Goal: Information Seeking & Learning: Learn about a topic

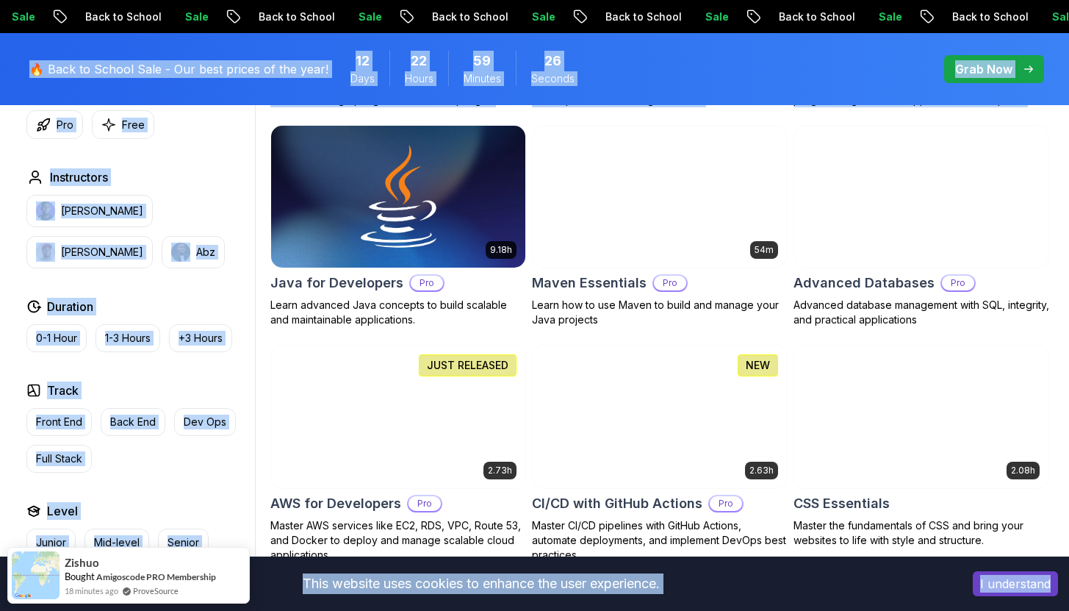
scroll to position [902, 0]
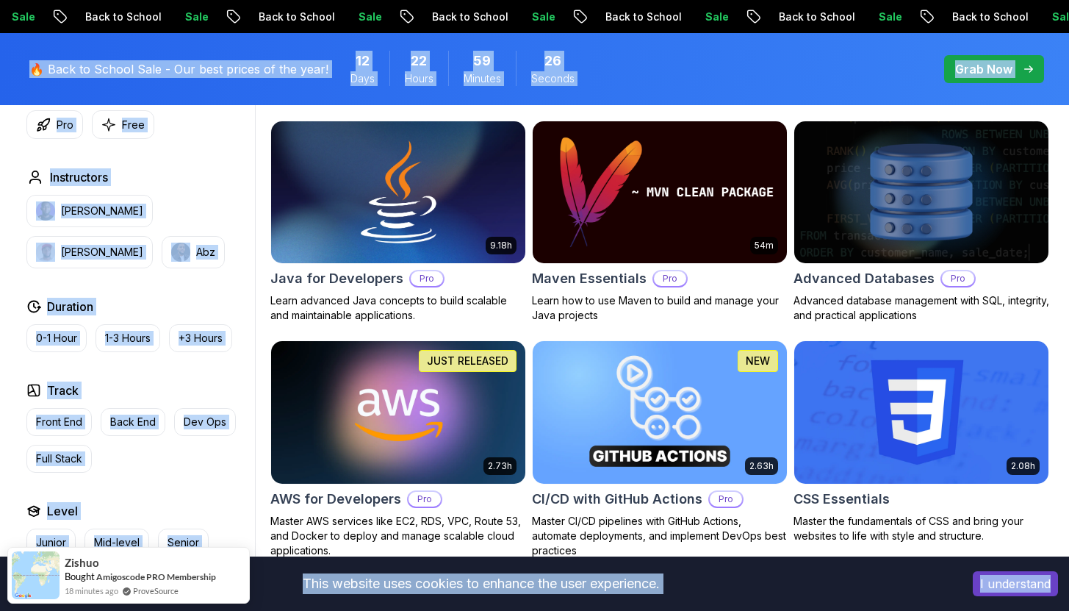
drag, startPoint x: 1080, startPoint y: 32, endPoint x: 1080, endPoint y: 106, distance: 74.2
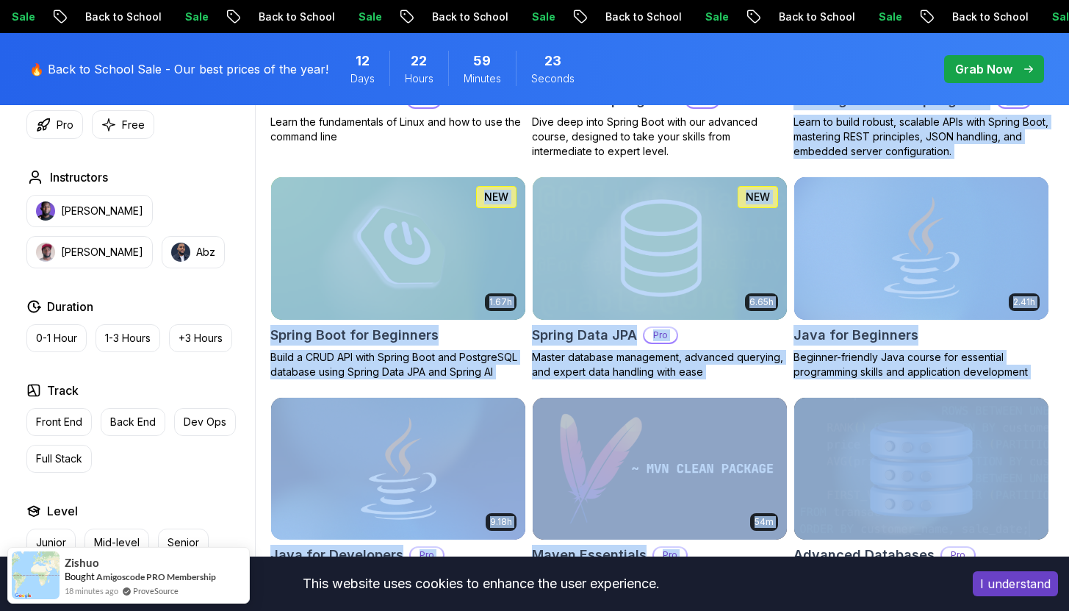
scroll to position [621, 0]
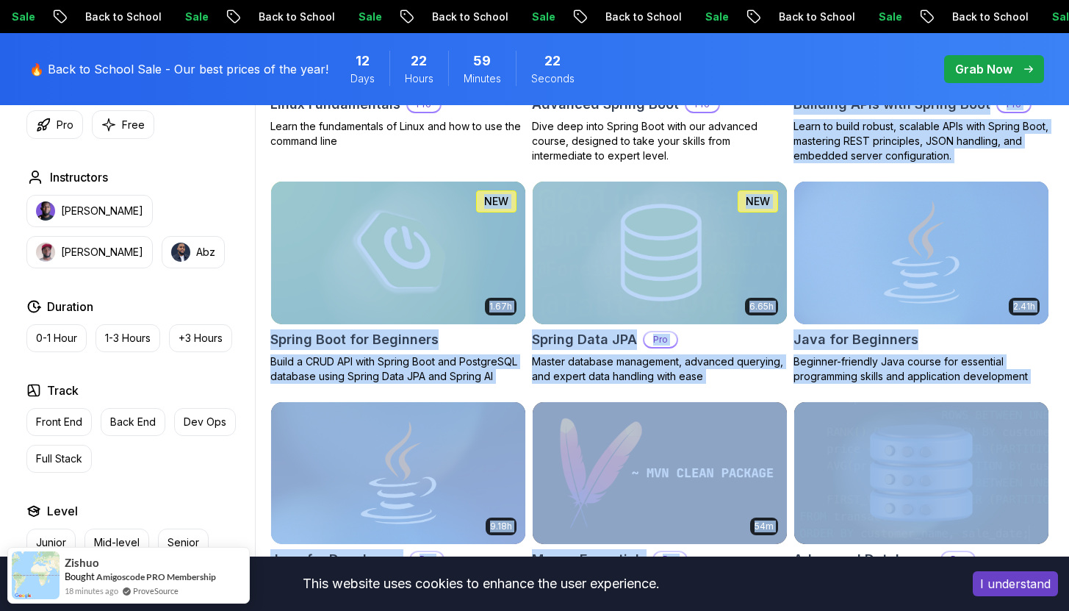
drag, startPoint x: 1080, startPoint y: 106, endPoint x: 1076, endPoint y: 83, distance: 23.1
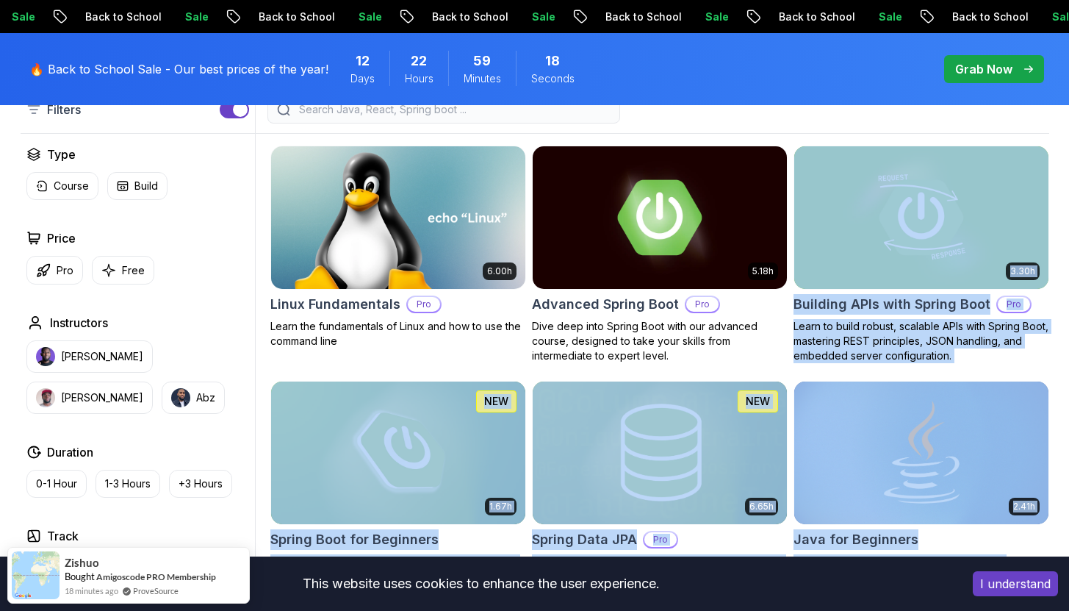
scroll to position [0, 0]
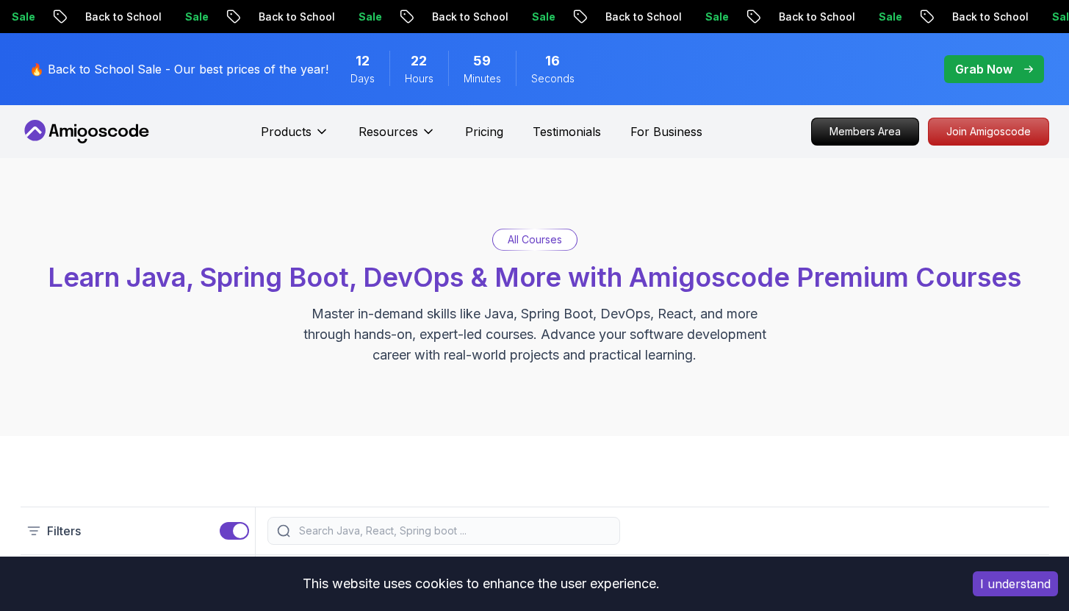
click at [839, 201] on div "All Courses Learn Java, Spring Boot, DevOps & More with Amigoscode Premium Cour…" at bounding box center [534, 297] width 1069 height 278
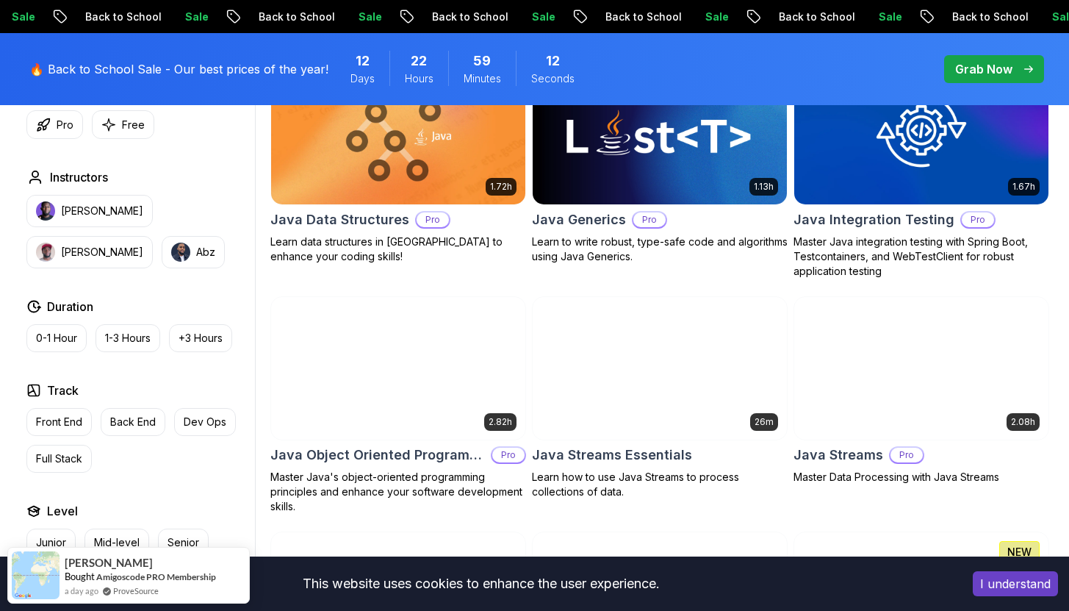
scroll to position [2809, 0]
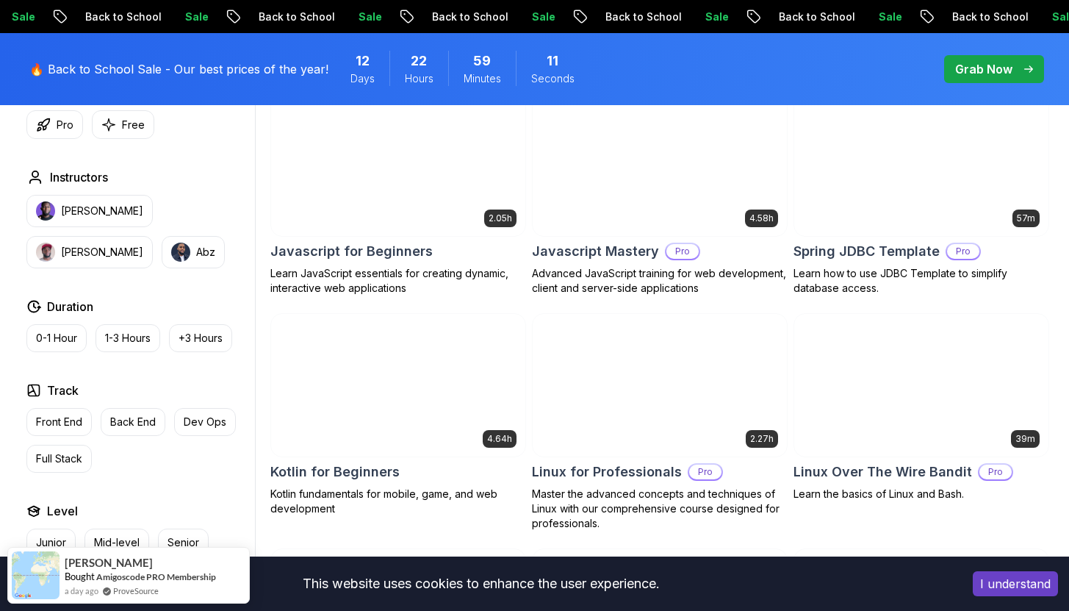
drag, startPoint x: 1080, startPoint y: 154, endPoint x: 1080, endPoint y: 251, distance: 97.0
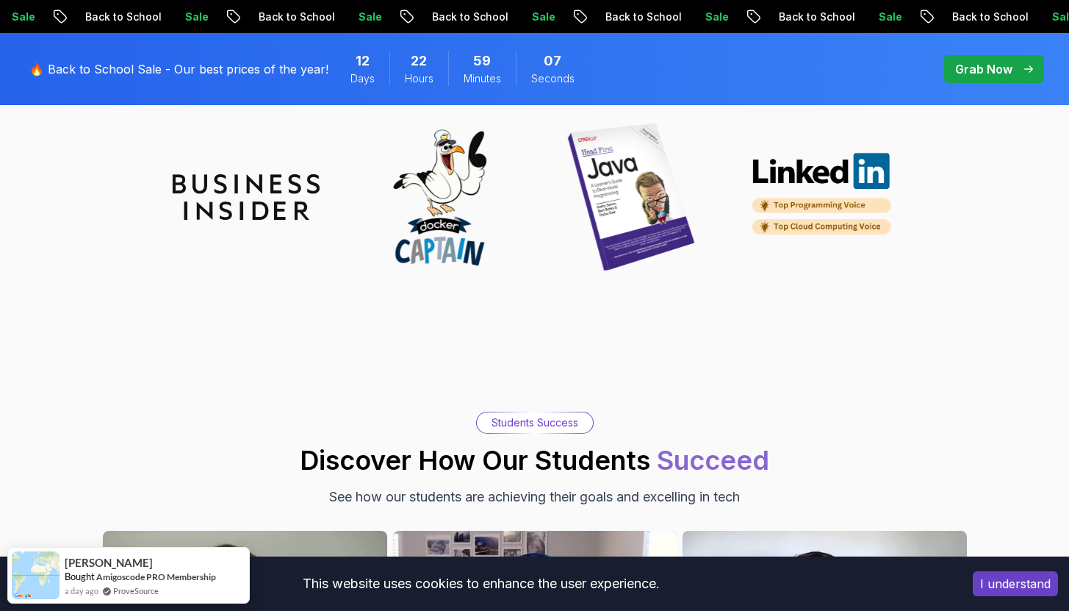
scroll to position [4693, 0]
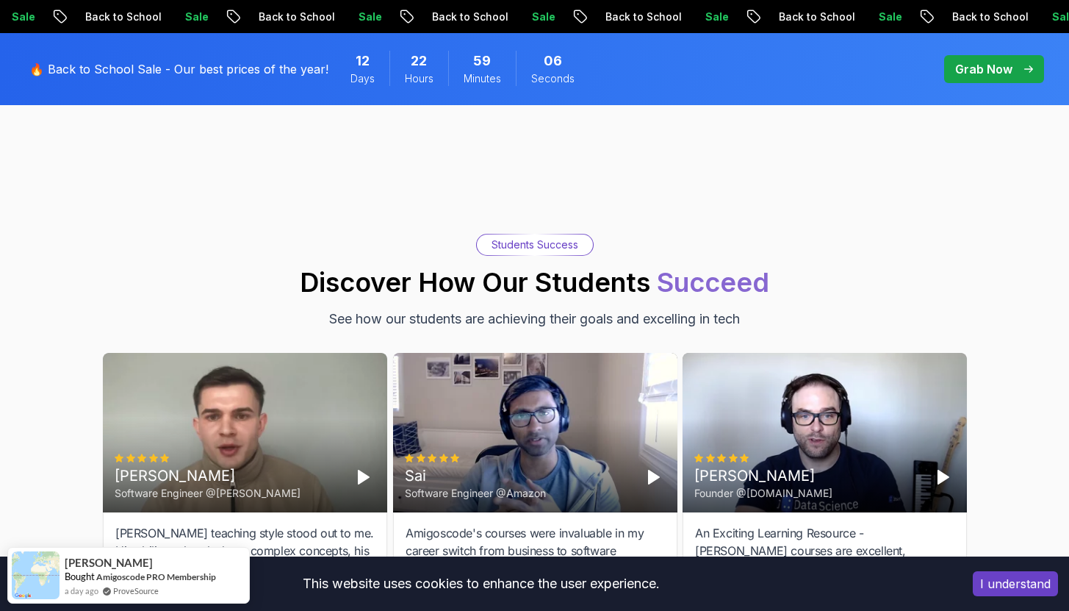
drag, startPoint x: 1080, startPoint y: 251, endPoint x: 1080, endPoint y: 406, distance: 155.1
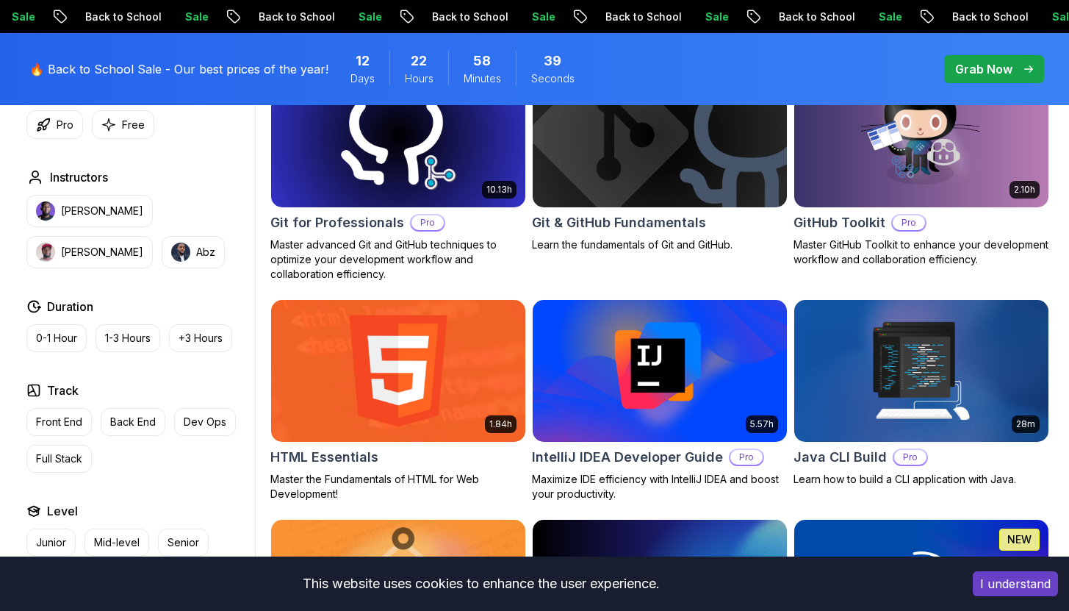
scroll to position [1623, 0]
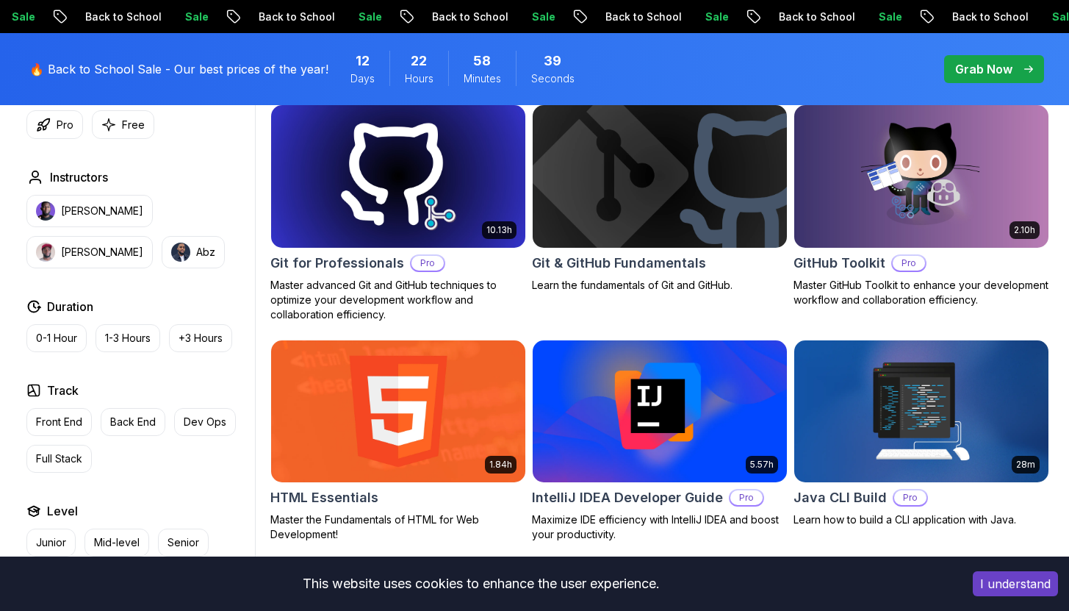
drag, startPoint x: 1080, startPoint y: 406, endPoint x: 1079, endPoint y: 154, distance: 252.1
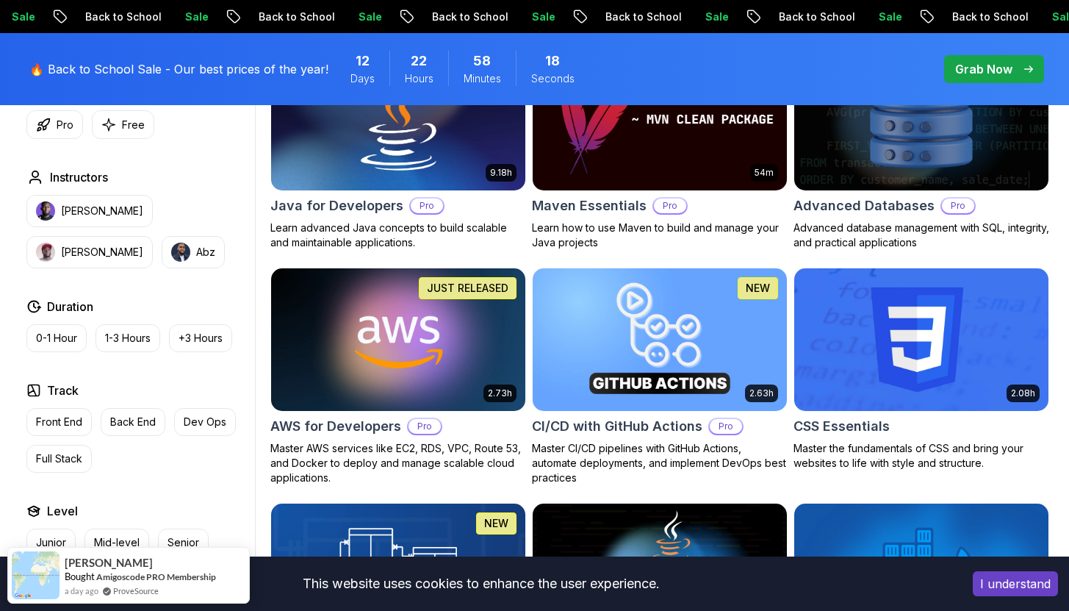
scroll to position [952, 0]
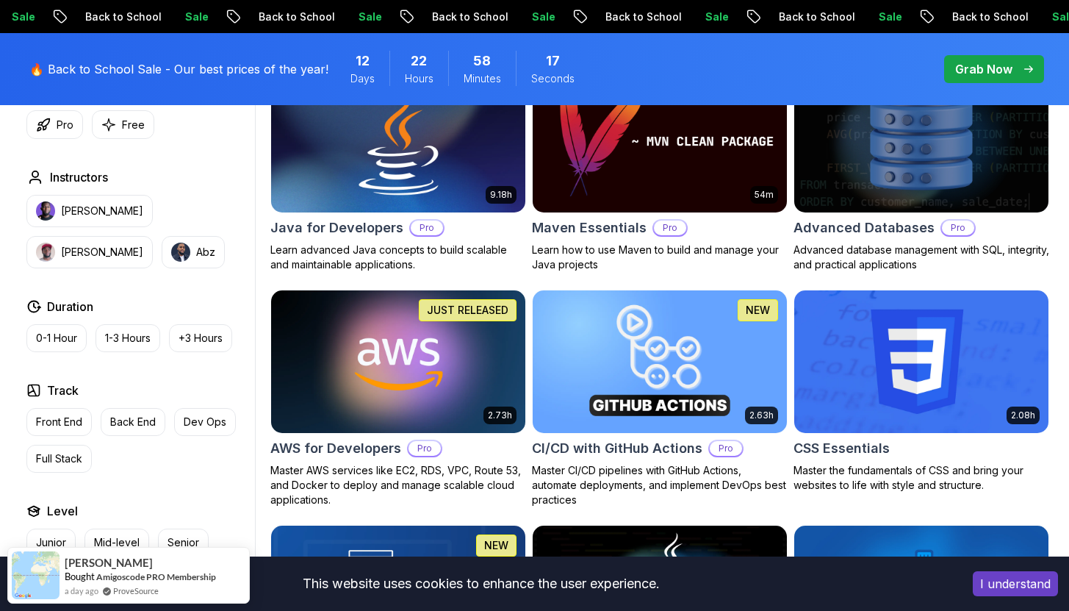
click at [464, 145] on img at bounding box center [398, 141] width 267 height 149
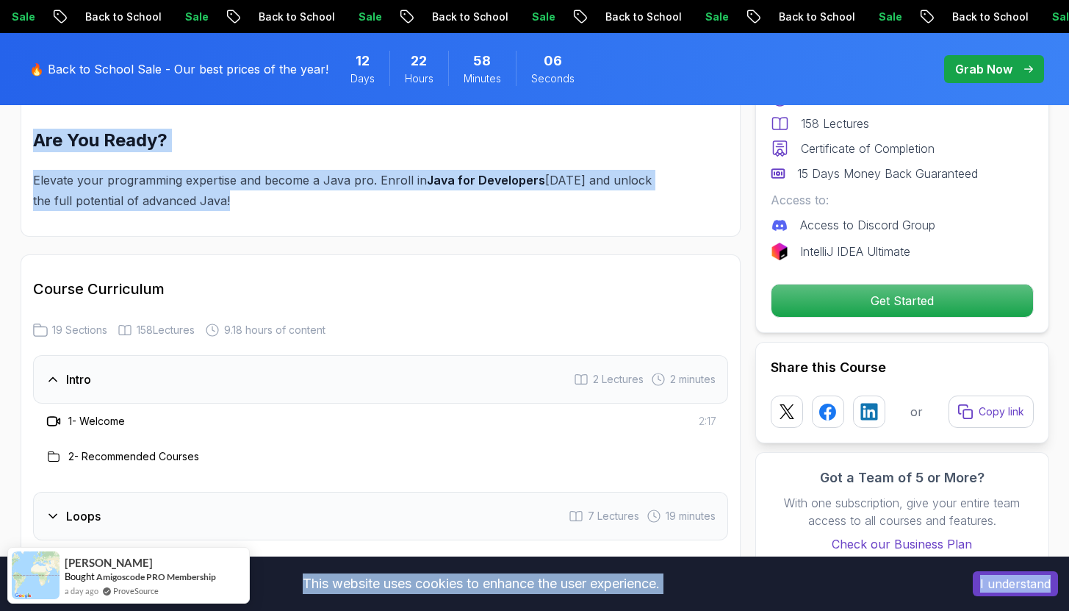
scroll to position [1795, 0]
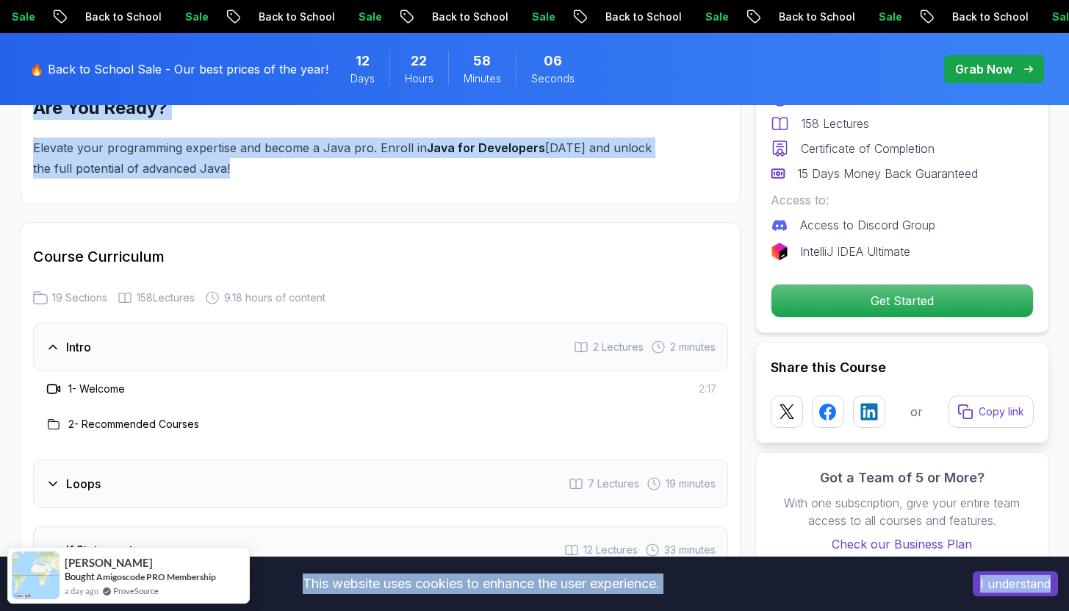
drag, startPoint x: 1080, startPoint y: 40, endPoint x: 1080, endPoint y: 185, distance: 145.5
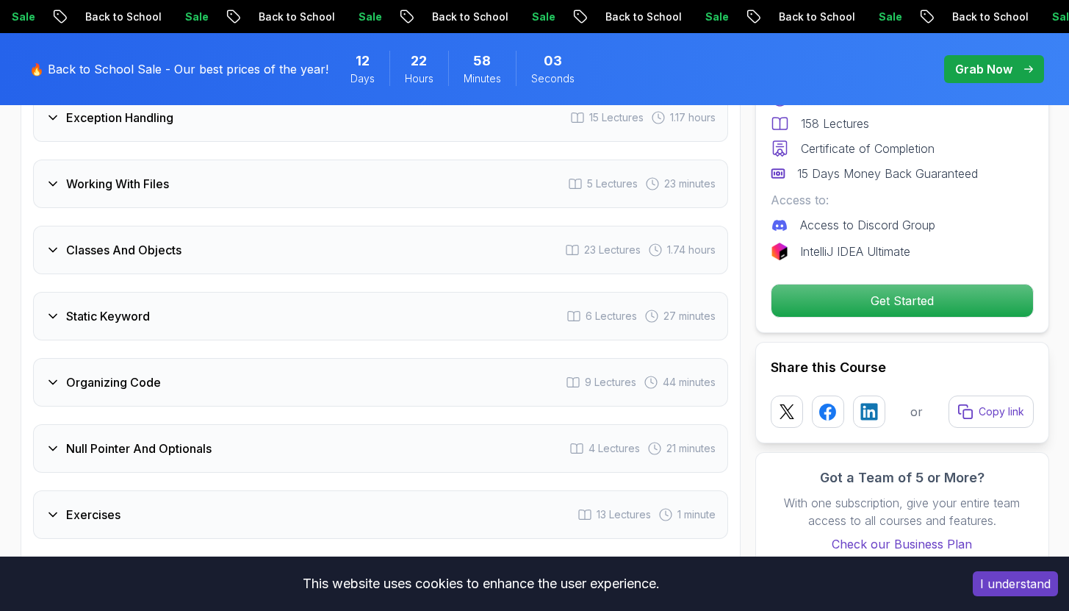
drag, startPoint x: 1080, startPoint y: 185, endPoint x: 1080, endPoint y: 268, distance: 83.0
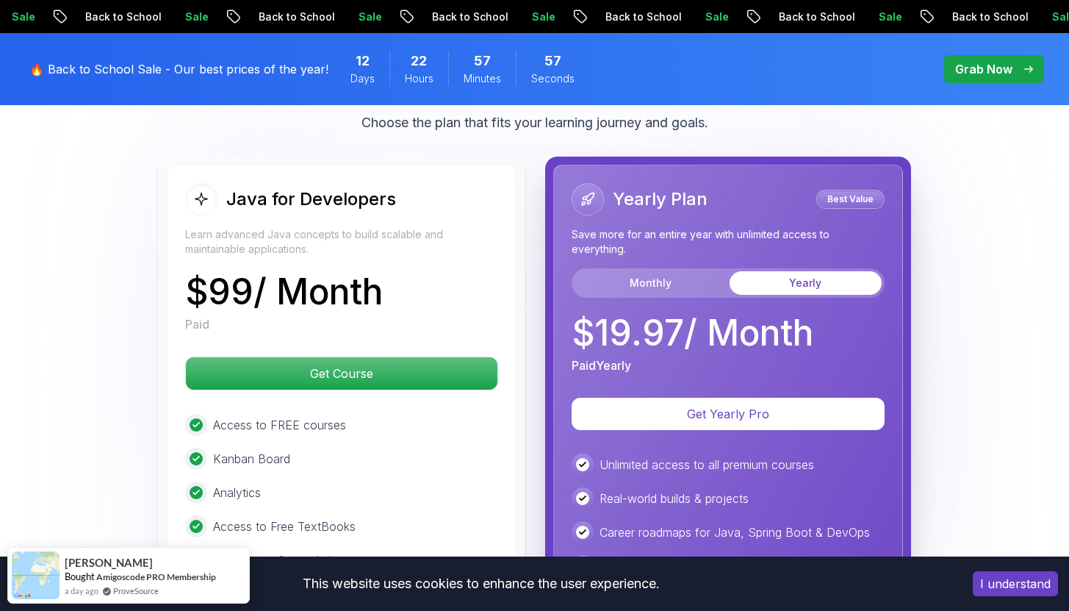
scroll to position [3548, 0]
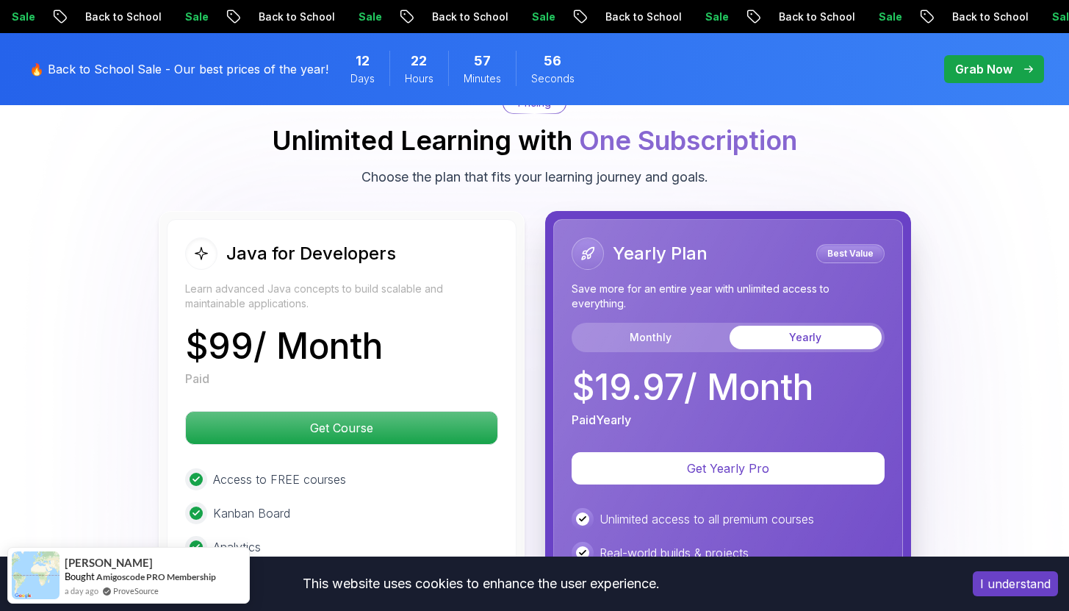
drag, startPoint x: 1080, startPoint y: 268, endPoint x: 1079, endPoint y: 327, distance: 58.8
click at [1069, 327] on html "Sale Back to School Sale Back to School Sale Back to School Sale Back to School…" at bounding box center [534, 236] width 1069 height 7568
click at [691, 326] on button "Monthly" at bounding box center [651, 338] width 152 height 24
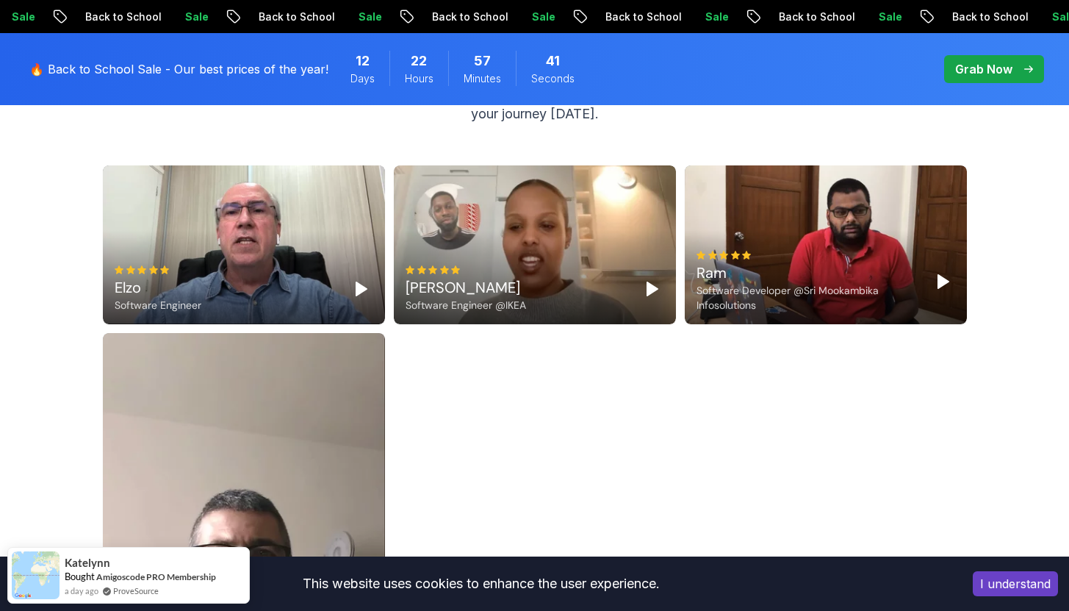
scroll to position [4529, 0]
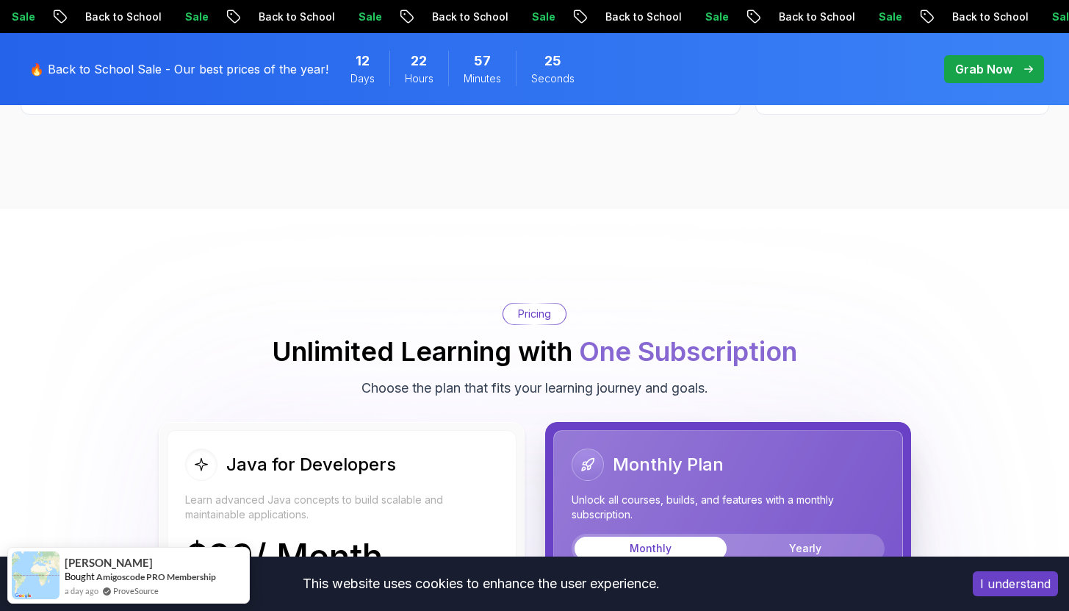
click at [1069, 127] on html "Sale Back to School Sale Back to School Sale Back to School Sale Back to School…" at bounding box center [534, 447] width 1069 height 7568
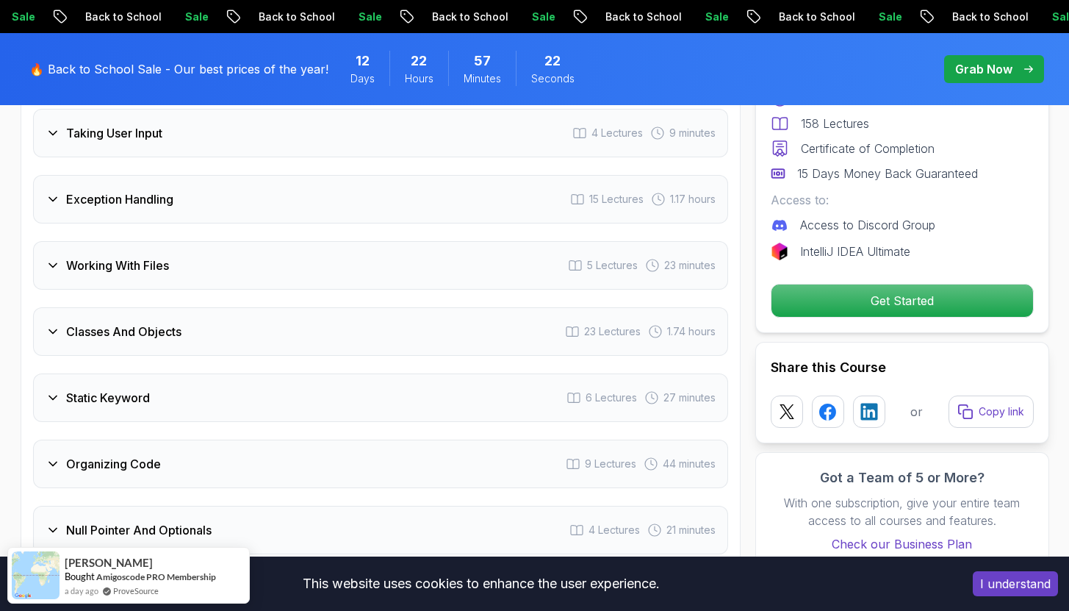
drag, startPoint x: 1080, startPoint y: 216, endPoint x: 1072, endPoint y: 128, distance: 88.6
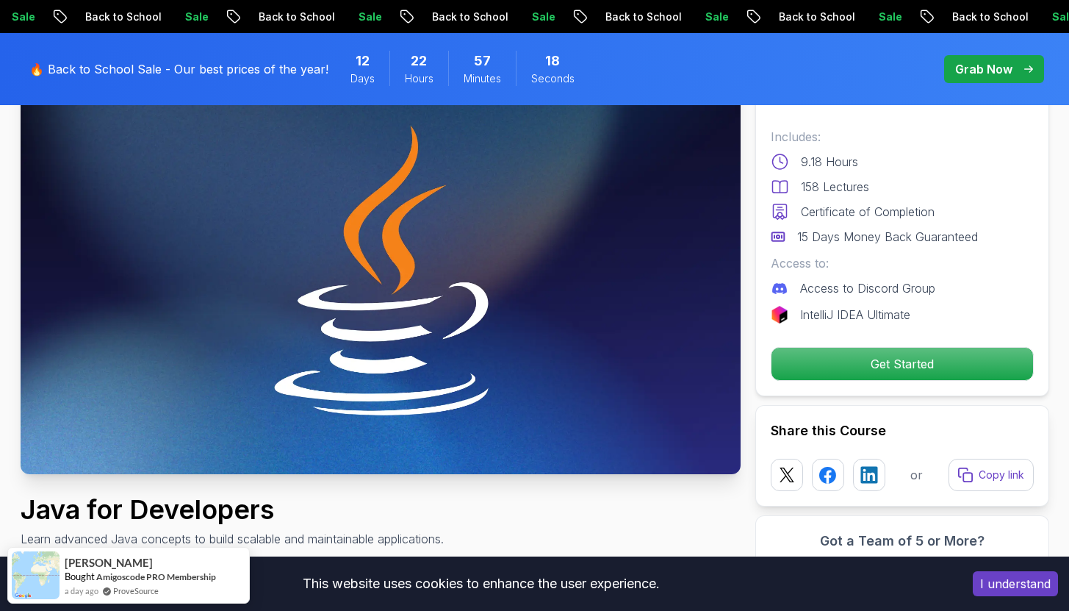
scroll to position [0, 0]
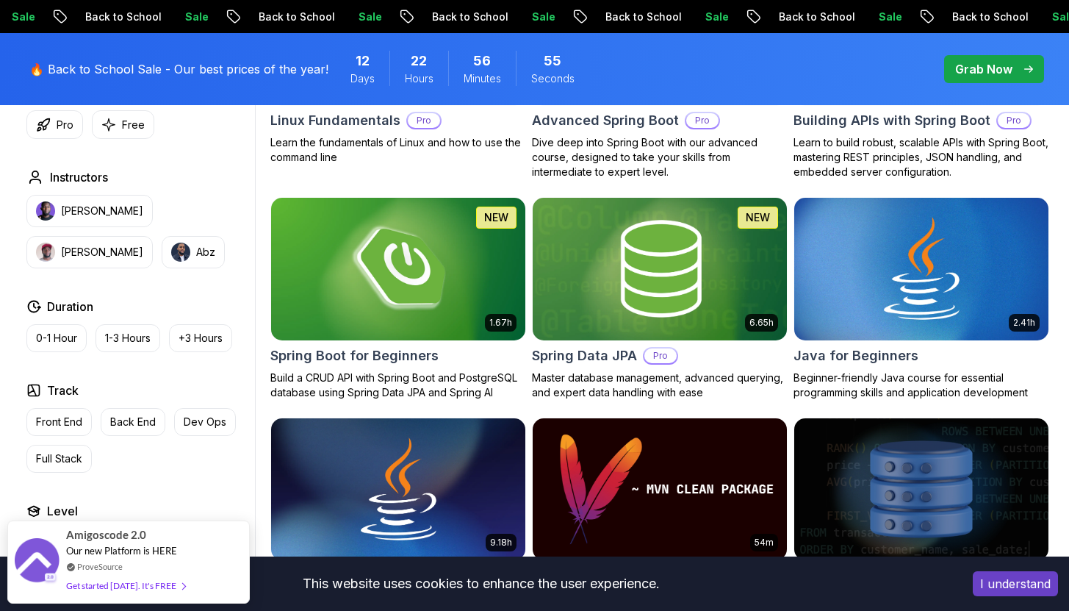
scroll to position [578, 0]
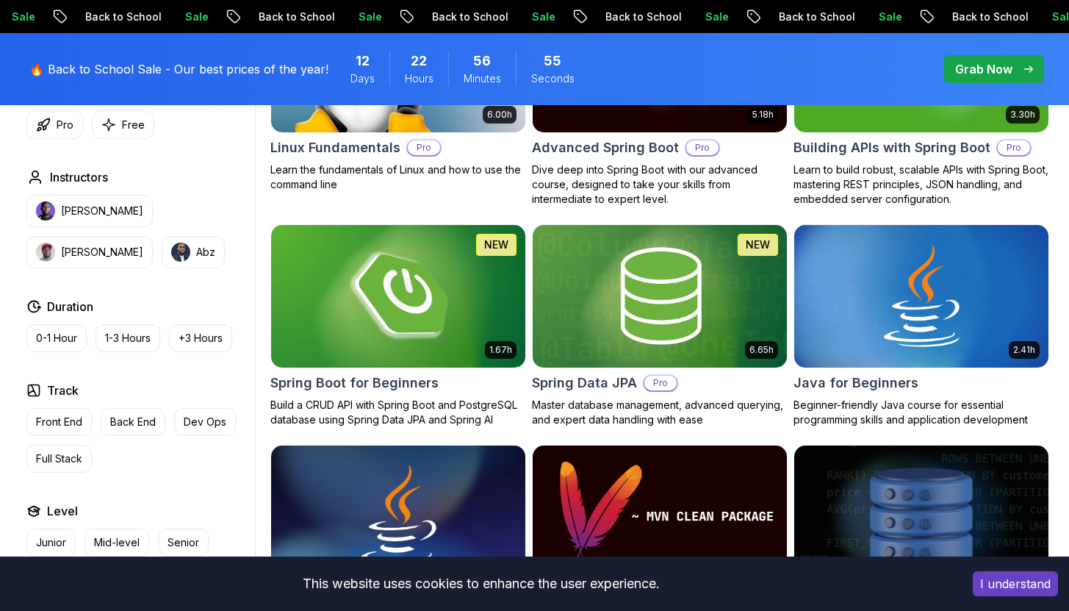
click at [420, 298] on img at bounding box center [398, 295] width 267 height 149
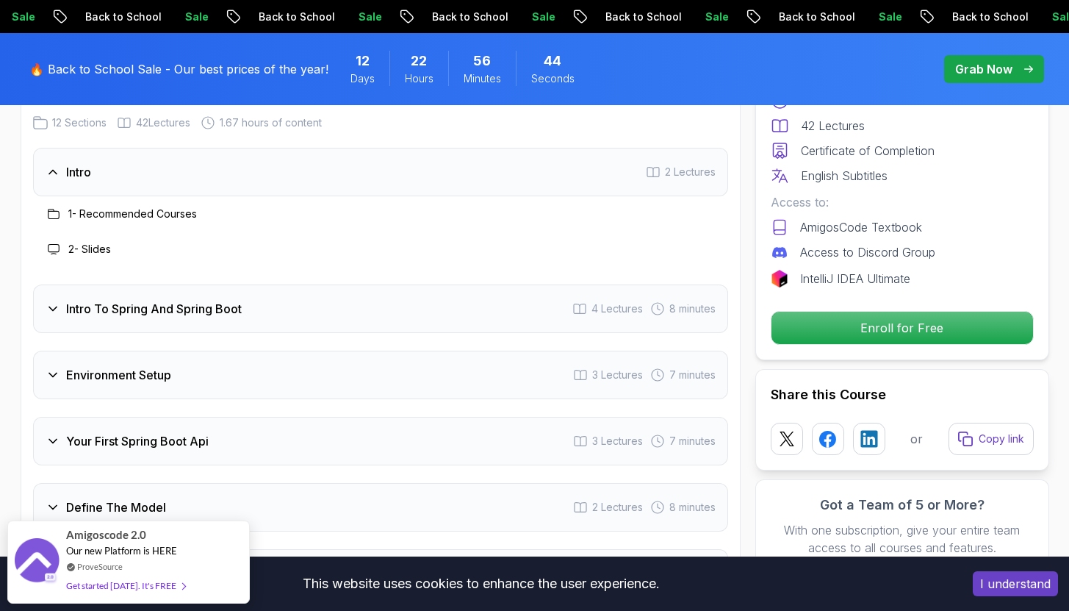
scroll to position [1945, 0]
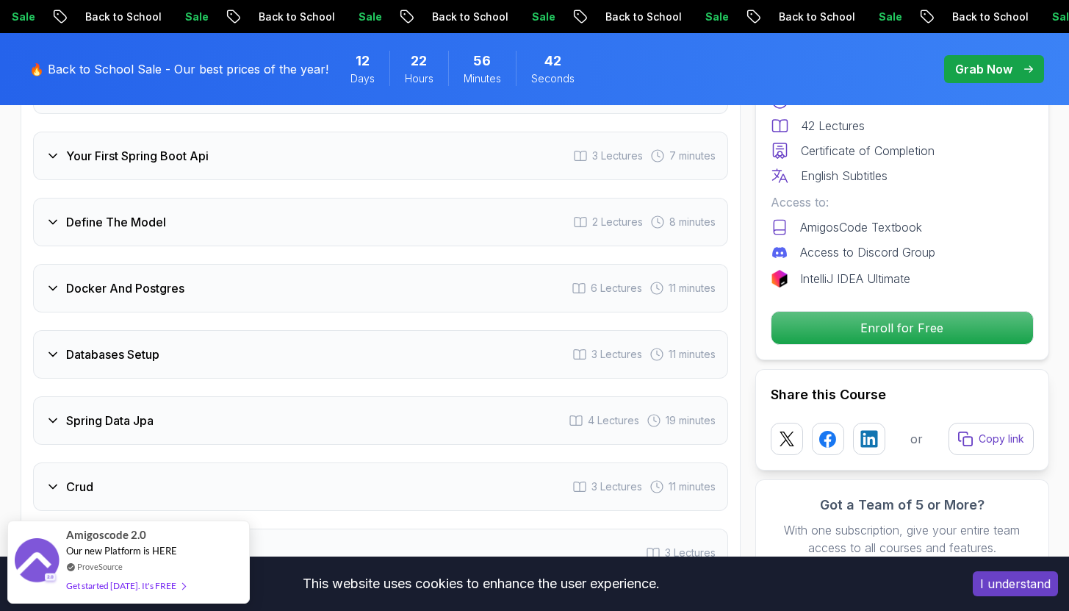
drag, startPoint x: 1080, startPoint y: 159, endPoint x: 1080, endPoint y: 212, distance: 53.6
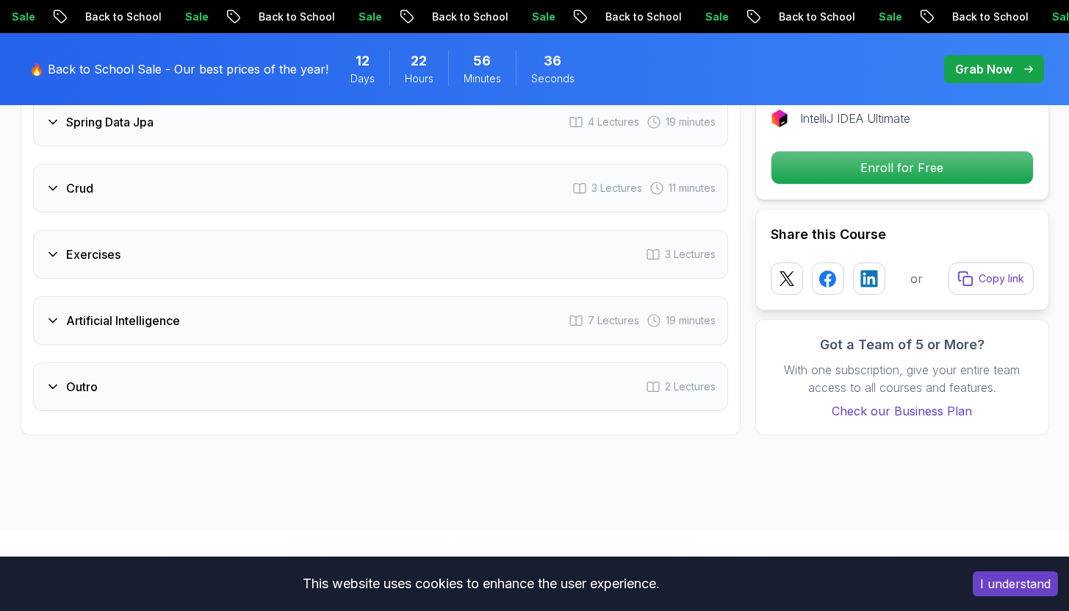
scroll to position [2492, 0]
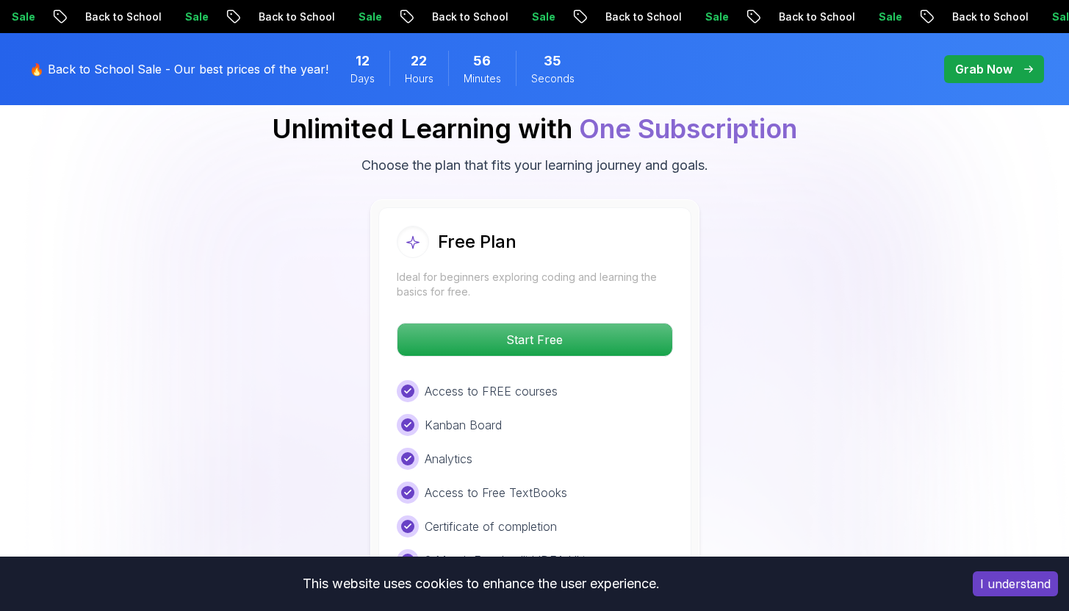
drag, startPoint x: 1080, startPoint y: 212, endPoint x: 1080, endPoint y: 280, distance: 67.6
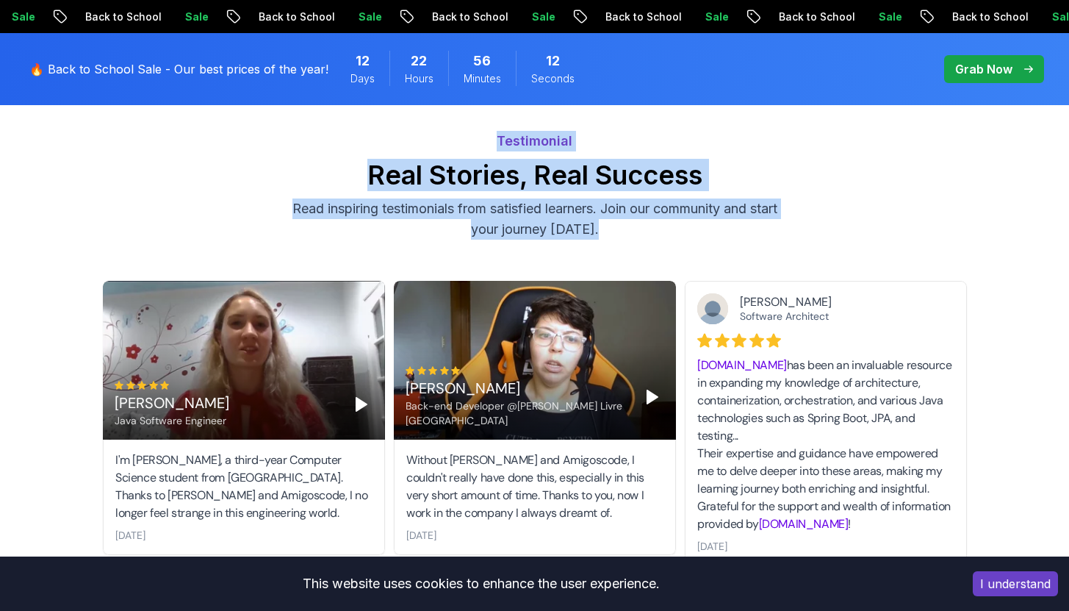
scroll to position [4152, 0]
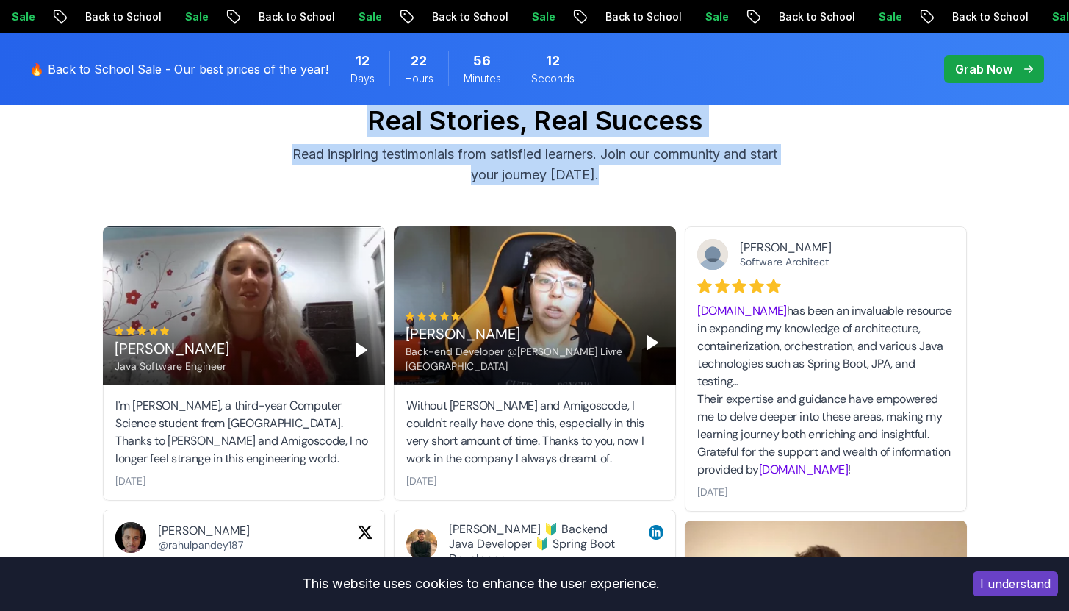
drag, startPoint x: 1080, startPoint y: 280, endPoint x: 1080, endPoint y: 373, distance: 92.6
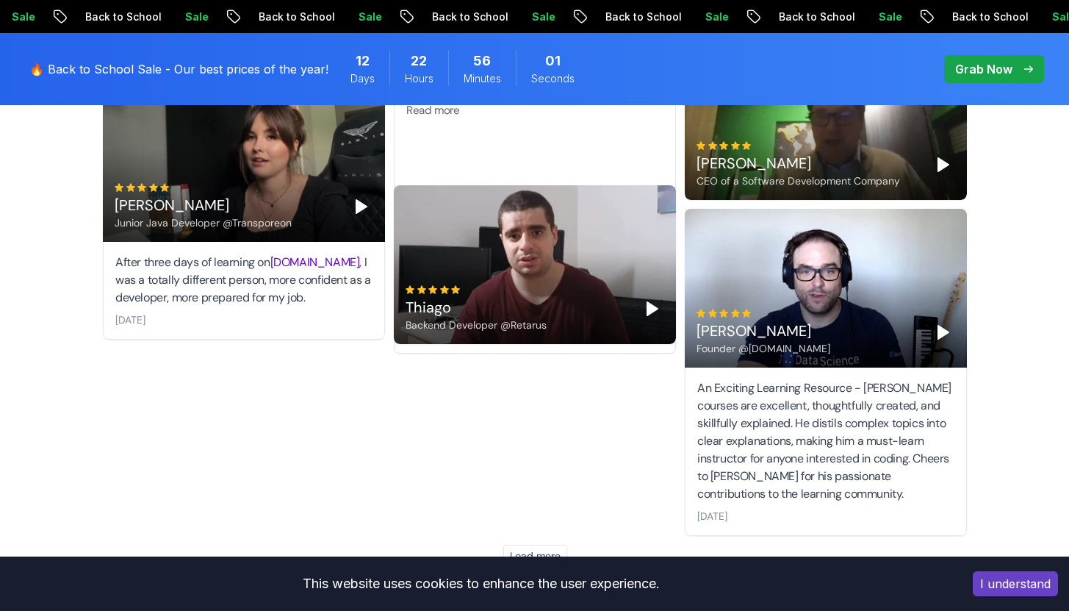
scroll to position [4853, 0]
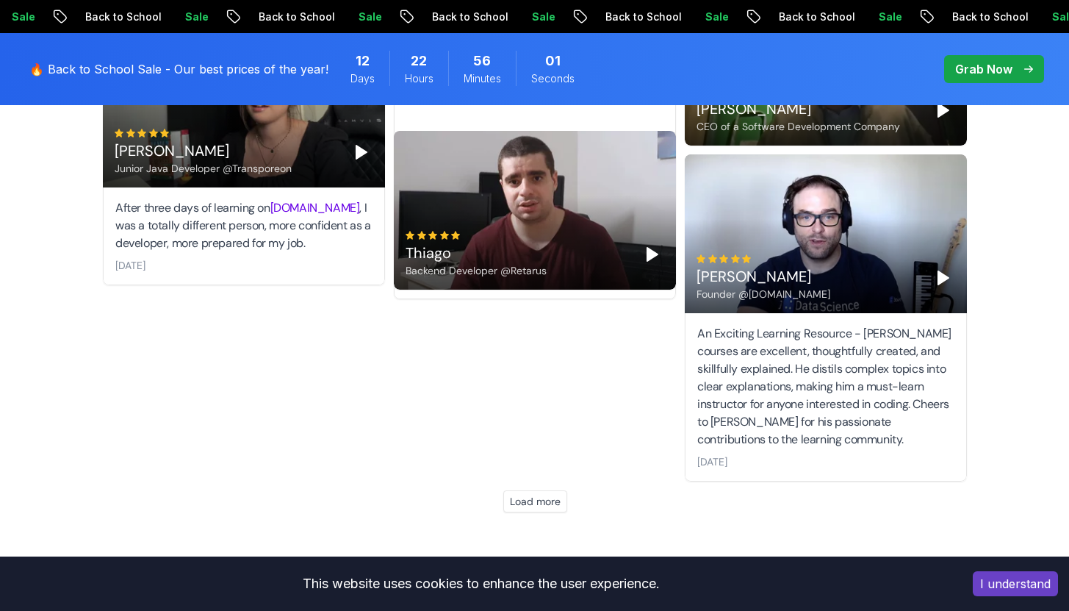
drag, startPoint x: 1080, startPoint y: 362, endPoint x: 1080, endPoint y: 414, distance: 52.9
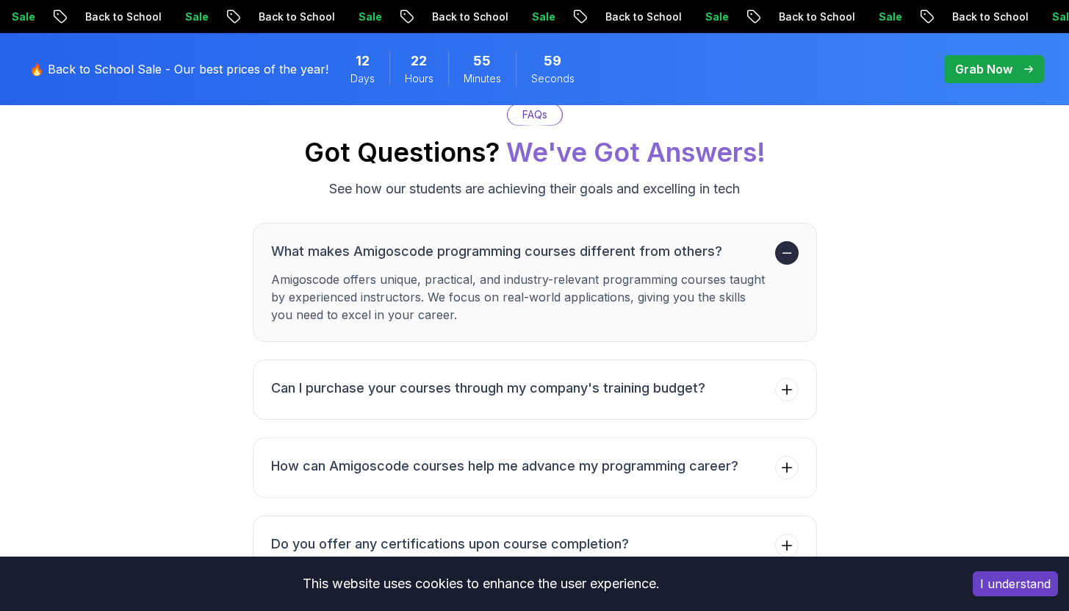
drag, startPoint x: 1080, startPoint y: 414, endPoint x: 1080, endPoint y: 469, distance: 54.4
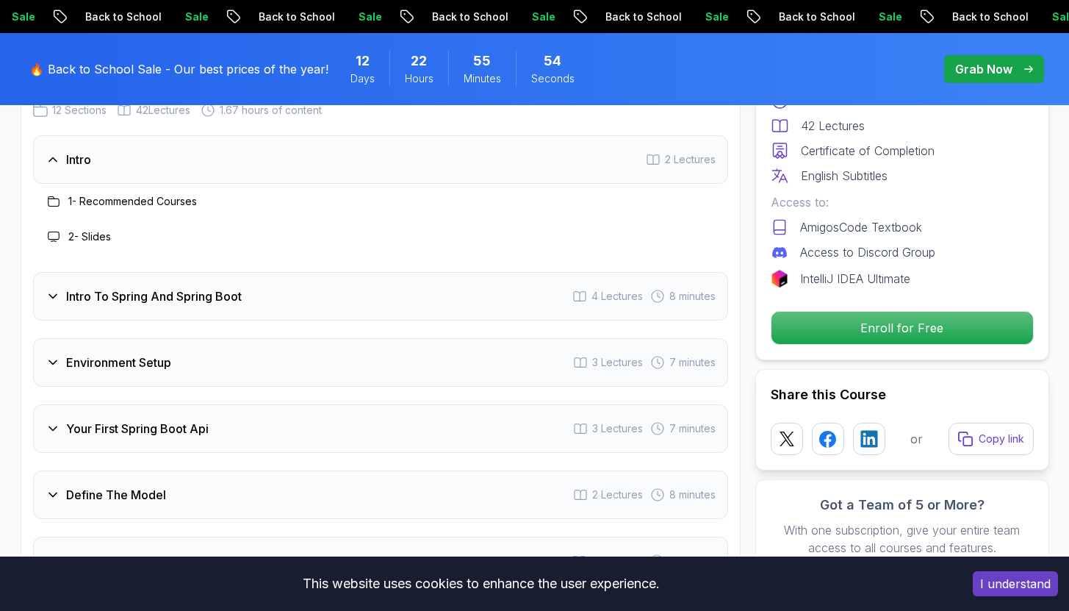
scroll to position [1362, 0]
